Goal: Transaction & Acquisition: Book appointment/travel/reservation

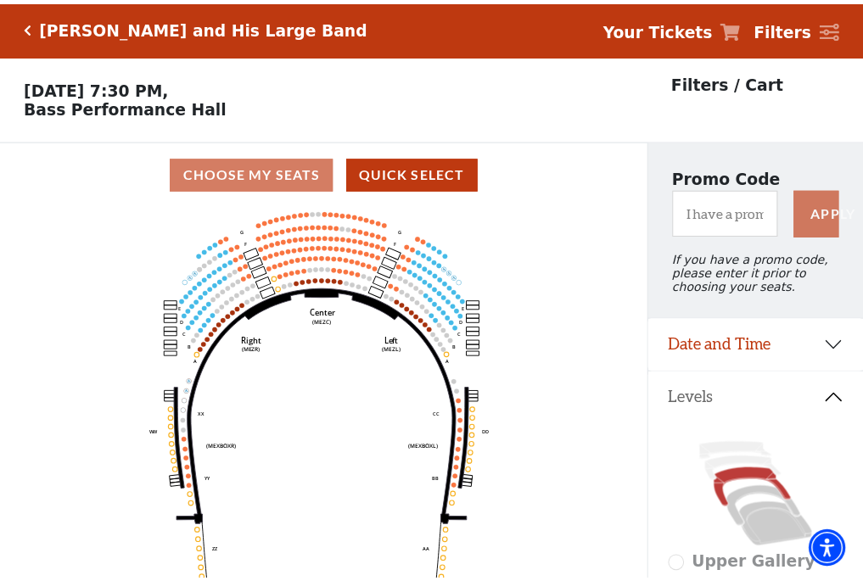
scroll to position [79, 0]
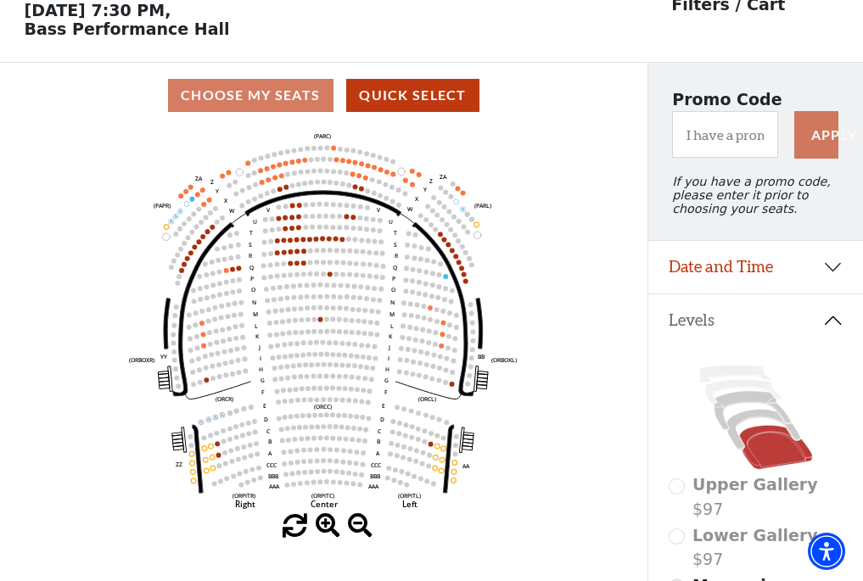
scroll to position [79, 0]
